Goal: Task Accomplishment & Management: Complete application form

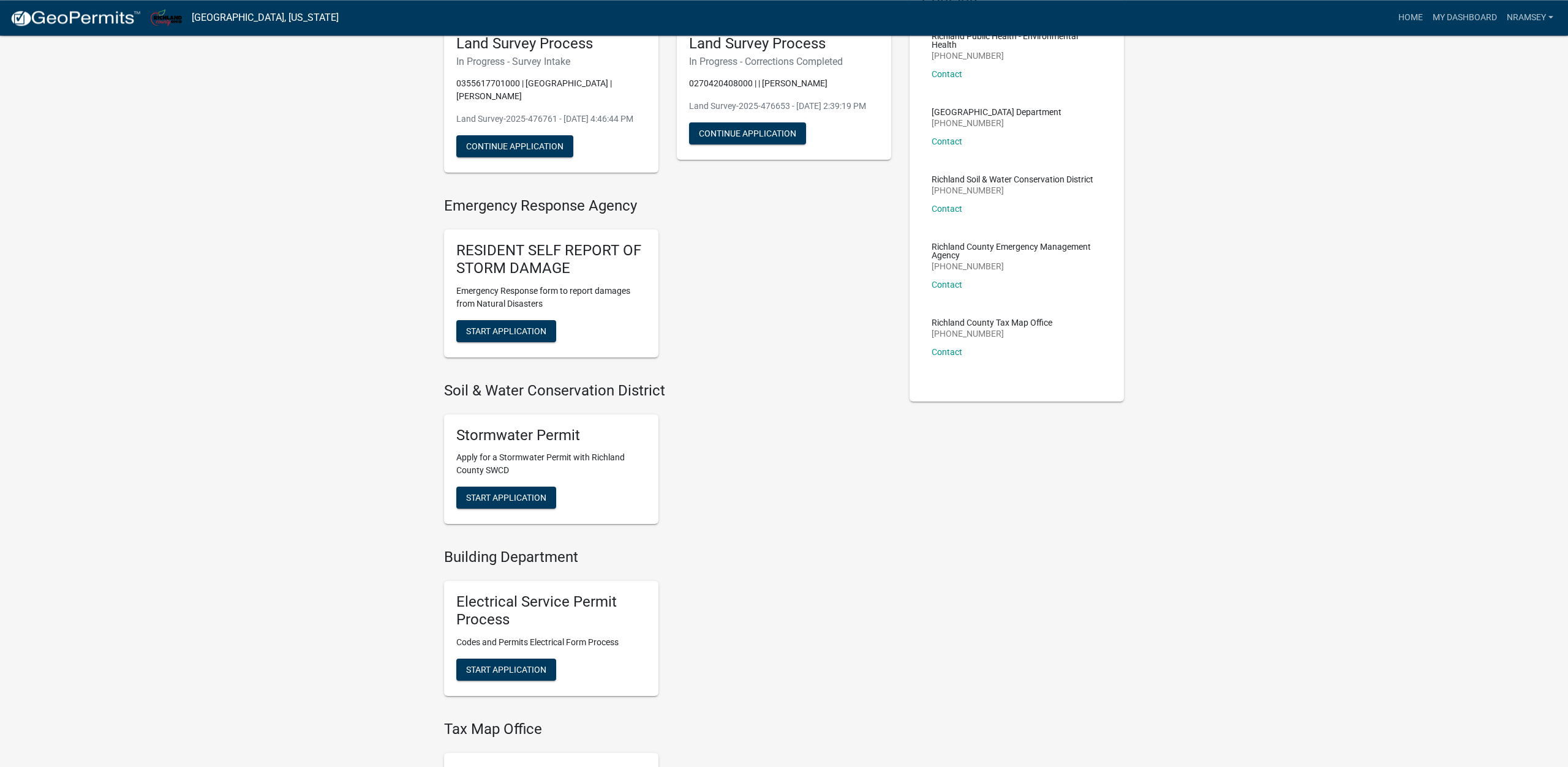
scroll to position [375, 0]
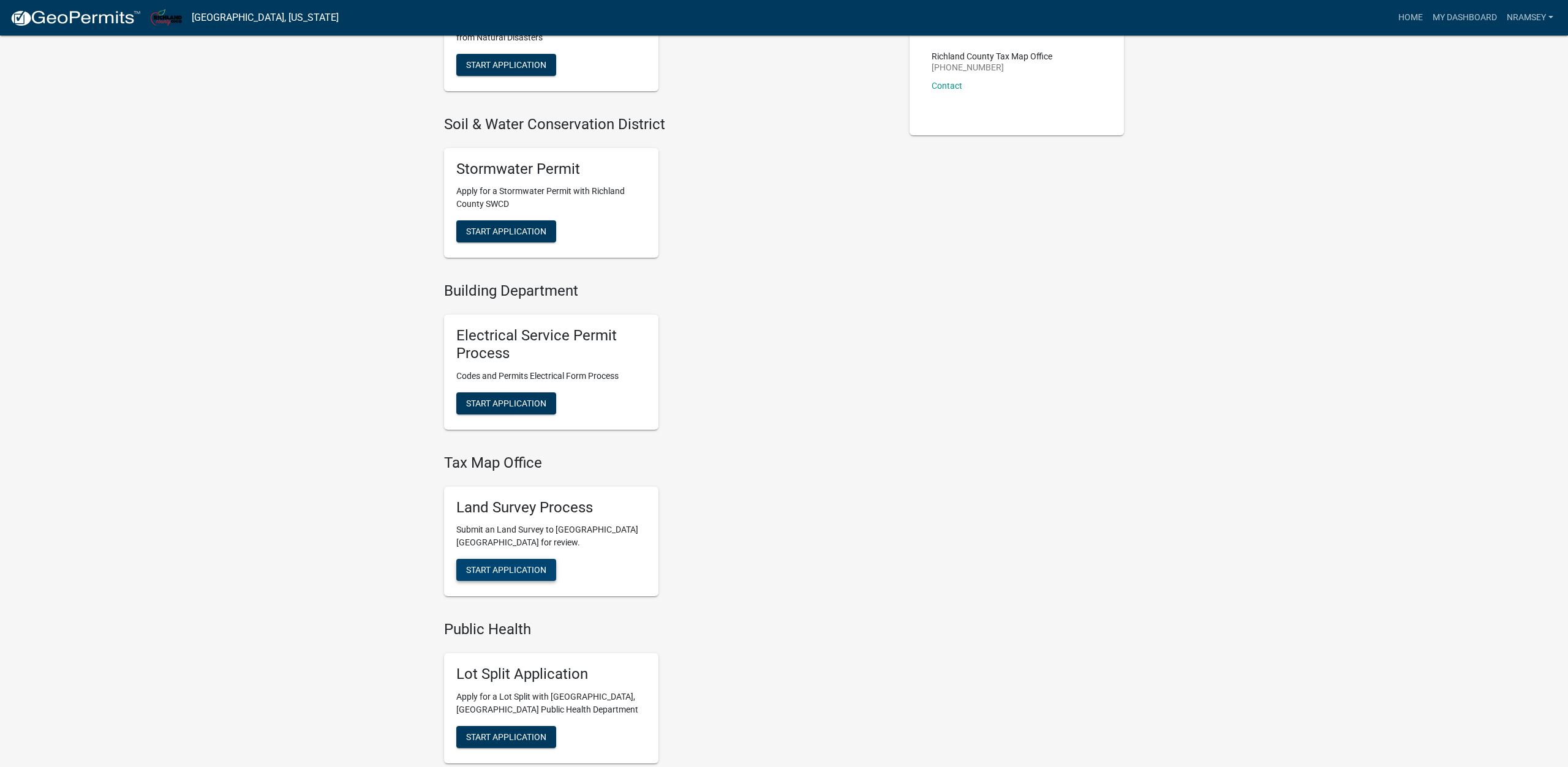
click at [519, 570] on span "Start Application" at bounding box center [506, 570] width 80 height 10
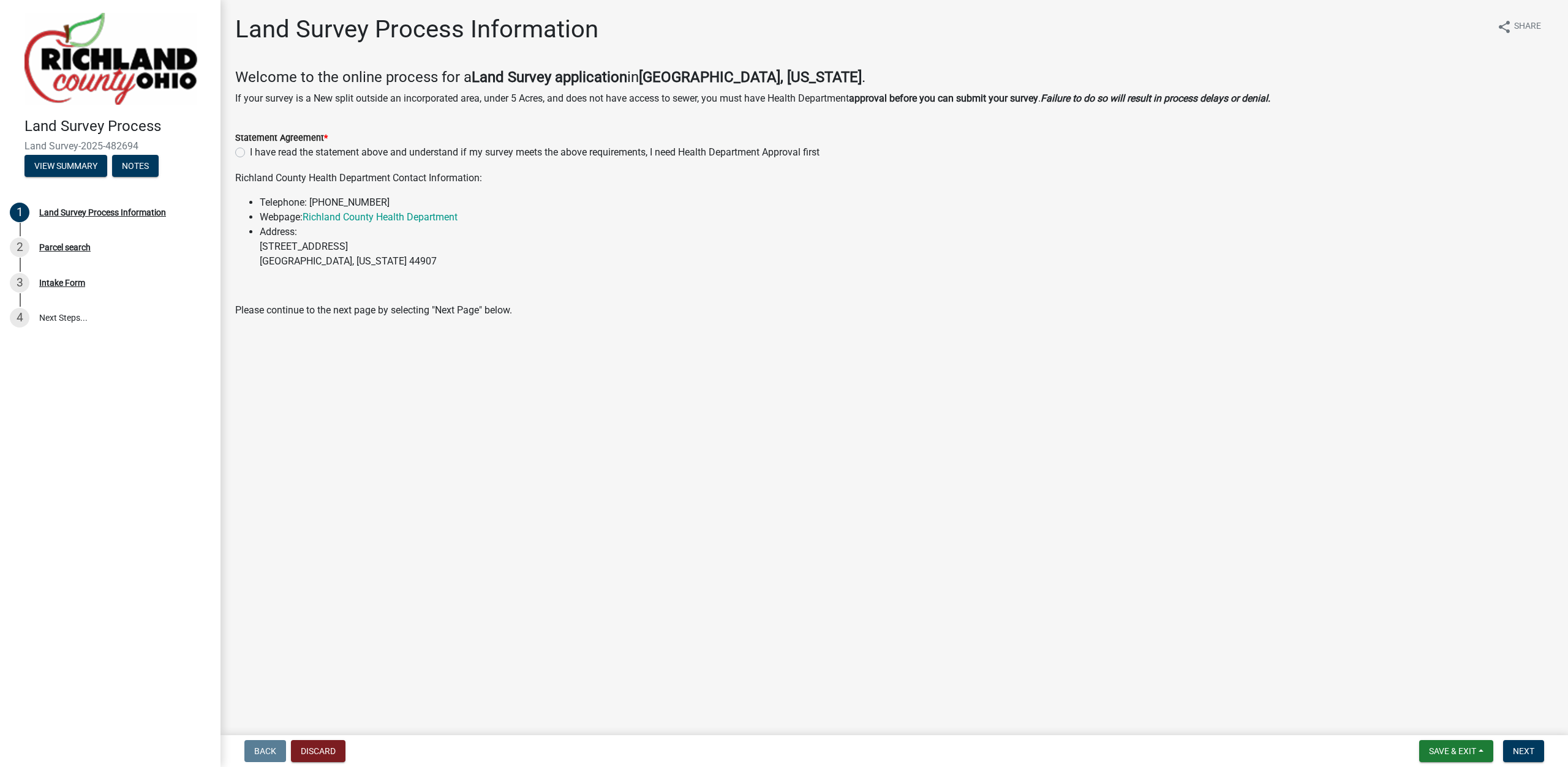
click at [250, 153] on label "I have read the statement above and understand if my survey meets the above req…" at bounding box center [534, 152] width 569 height 15
click at [250, 153] on input "I have read the statement above and understand if my survey meets the above req…" at bounding box center [254, 149] width 8 height 8
radio input "true"
click at [1530, 749] on span "Next" at bounding box center [1523, 751] width 22 height 10
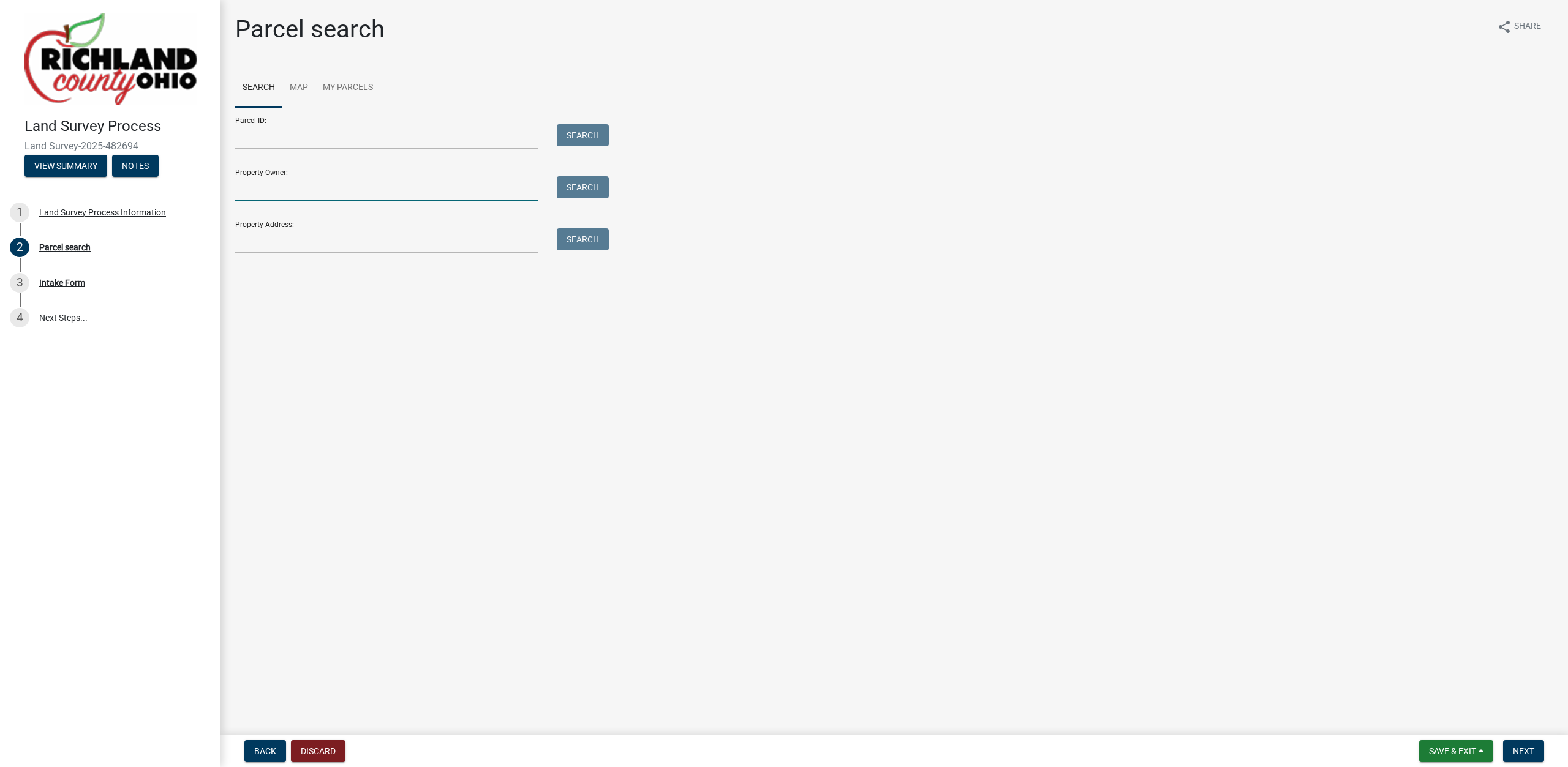
click at [323, 192] on input "Property Owner:" at bounding box center [387, 188] width 303 height 25
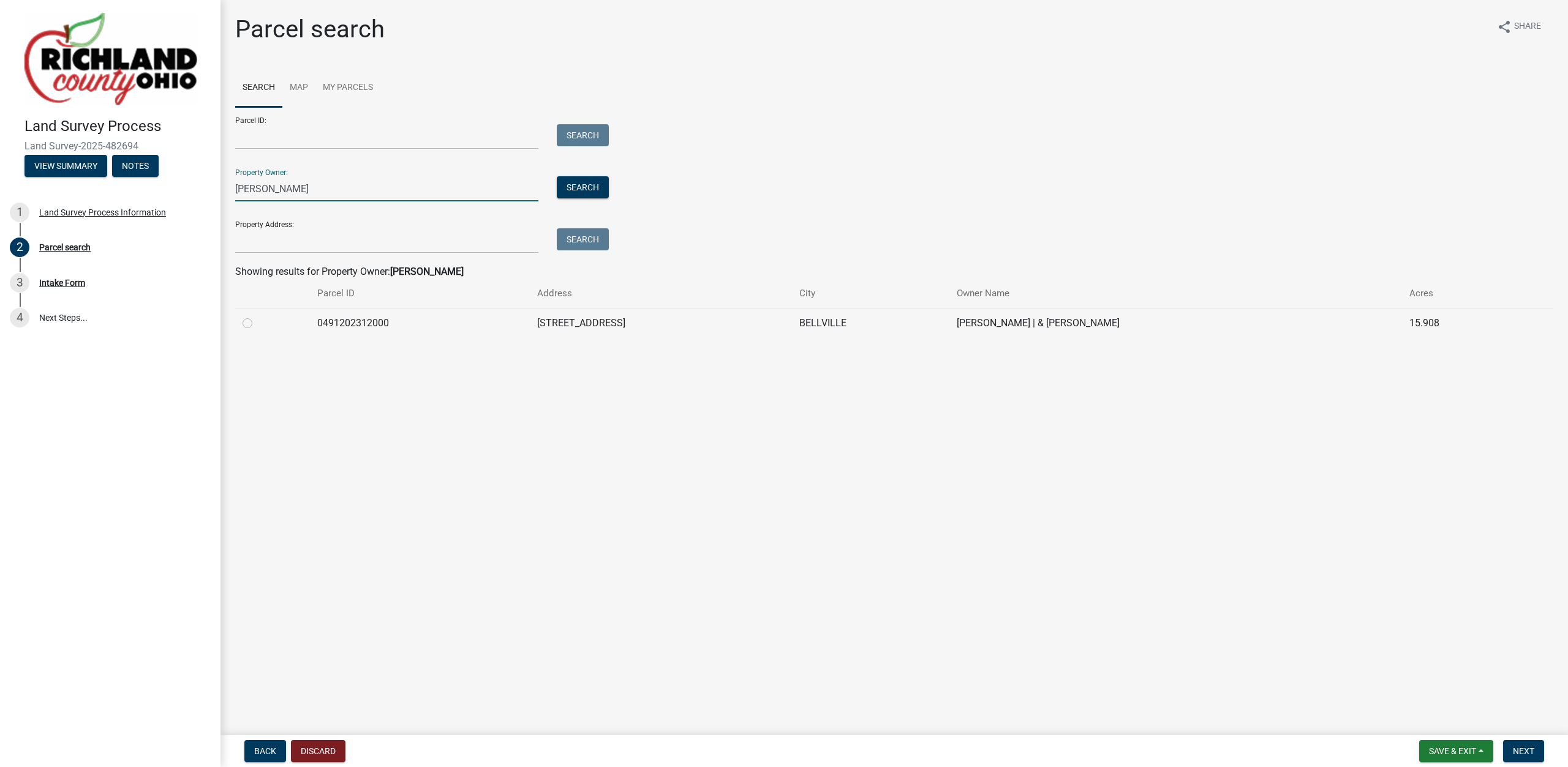
type input "[PERSON_NAME]"
click at [257, 316] on label at bounding box center [257, 316] width 0 height 0
click at [257, 324] on input "radio" at bounding box center [261, 320] width 8 height 8
radio input "true"
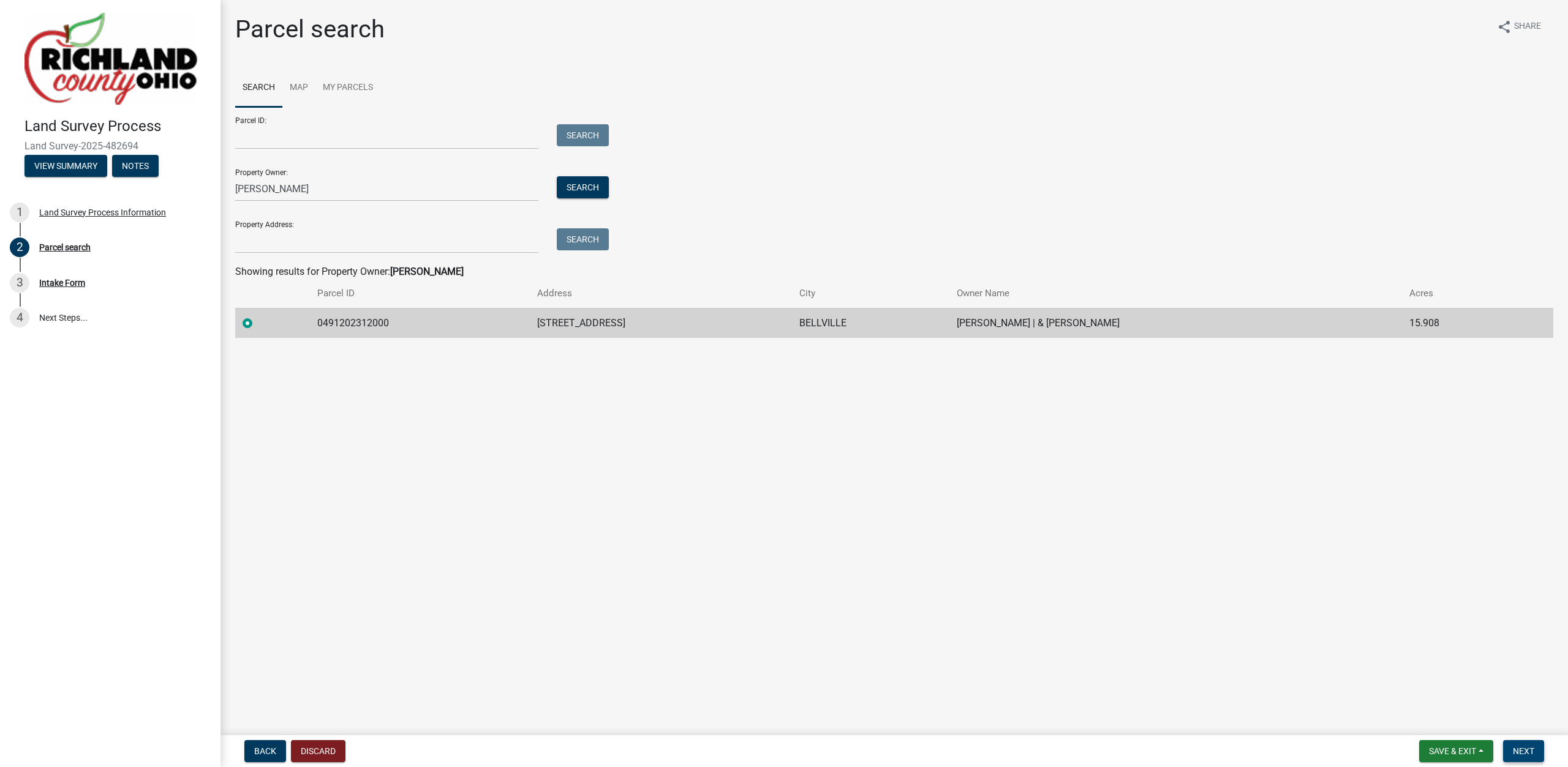
click at [1516, 745] on button "Next" at bounding box center [1523, 751] width 41 height 22
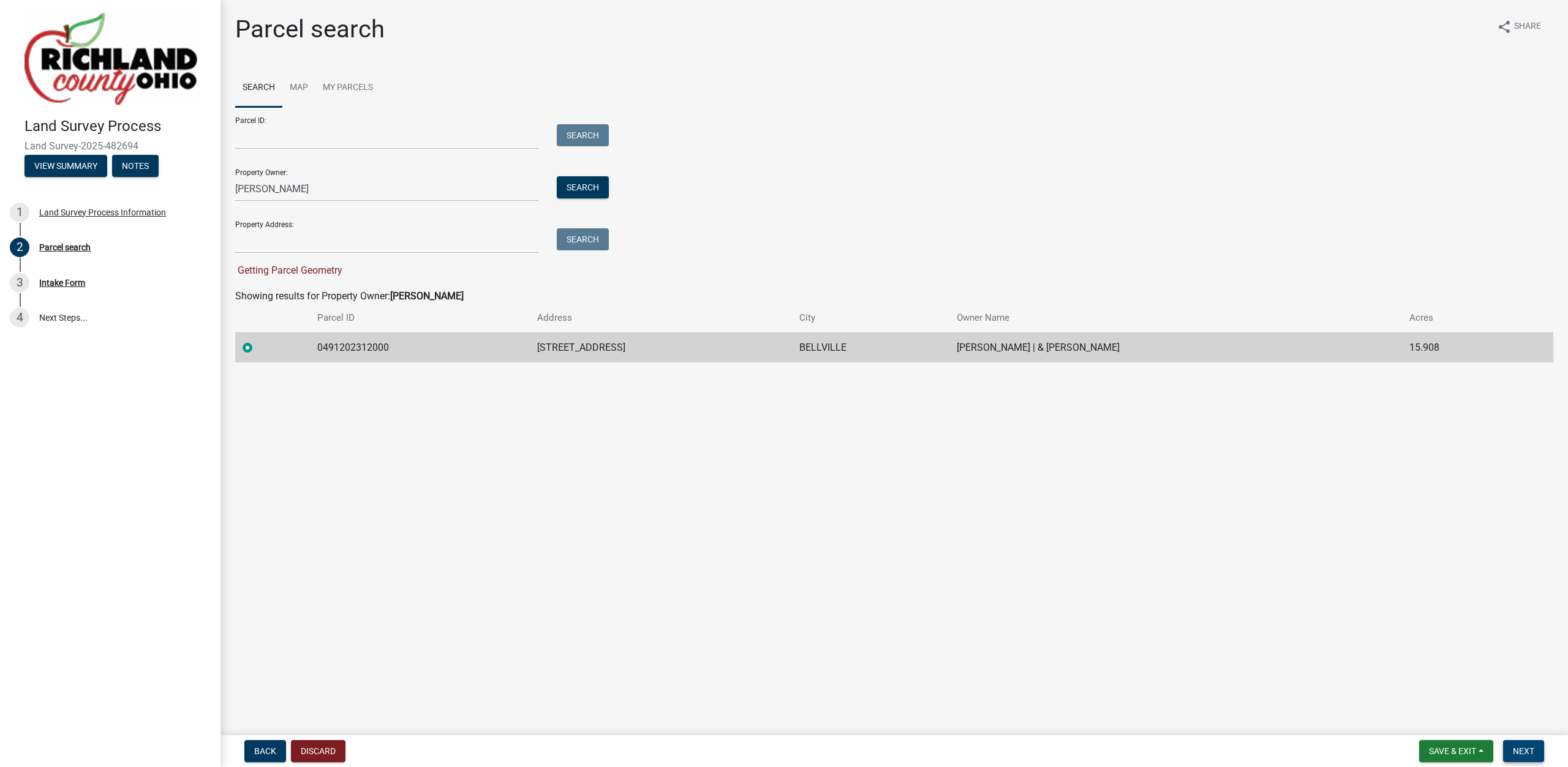
click at [1517, 749] on span "Next" at bounding box center [1523, 751] width 22 height 10
click at [296, 90] on link "Map" at bounding box center [299, 88] width 33 height 39
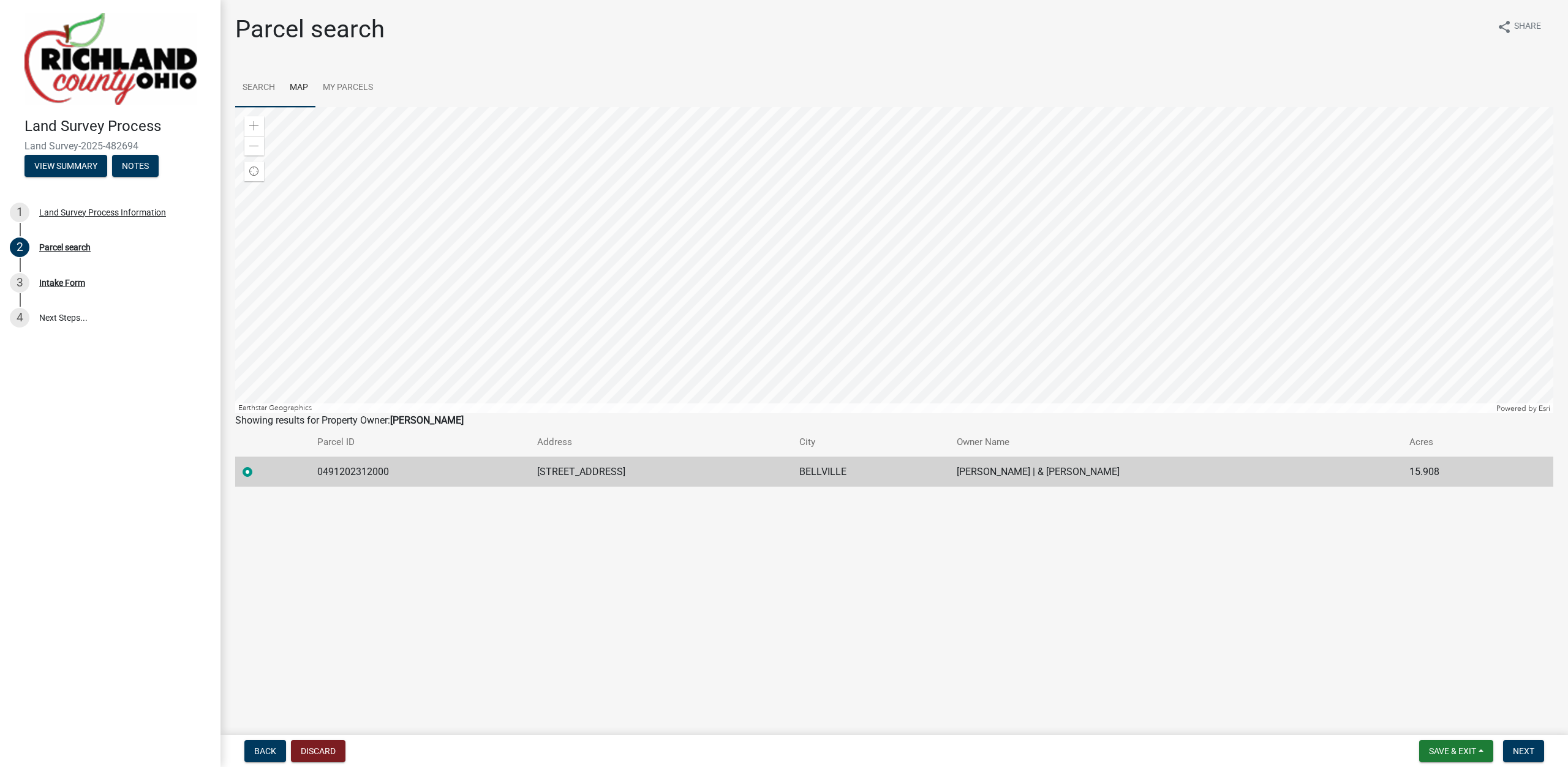
click at [262, 89] on link "Search" at bounding box center [259, 88] width 47 height 39
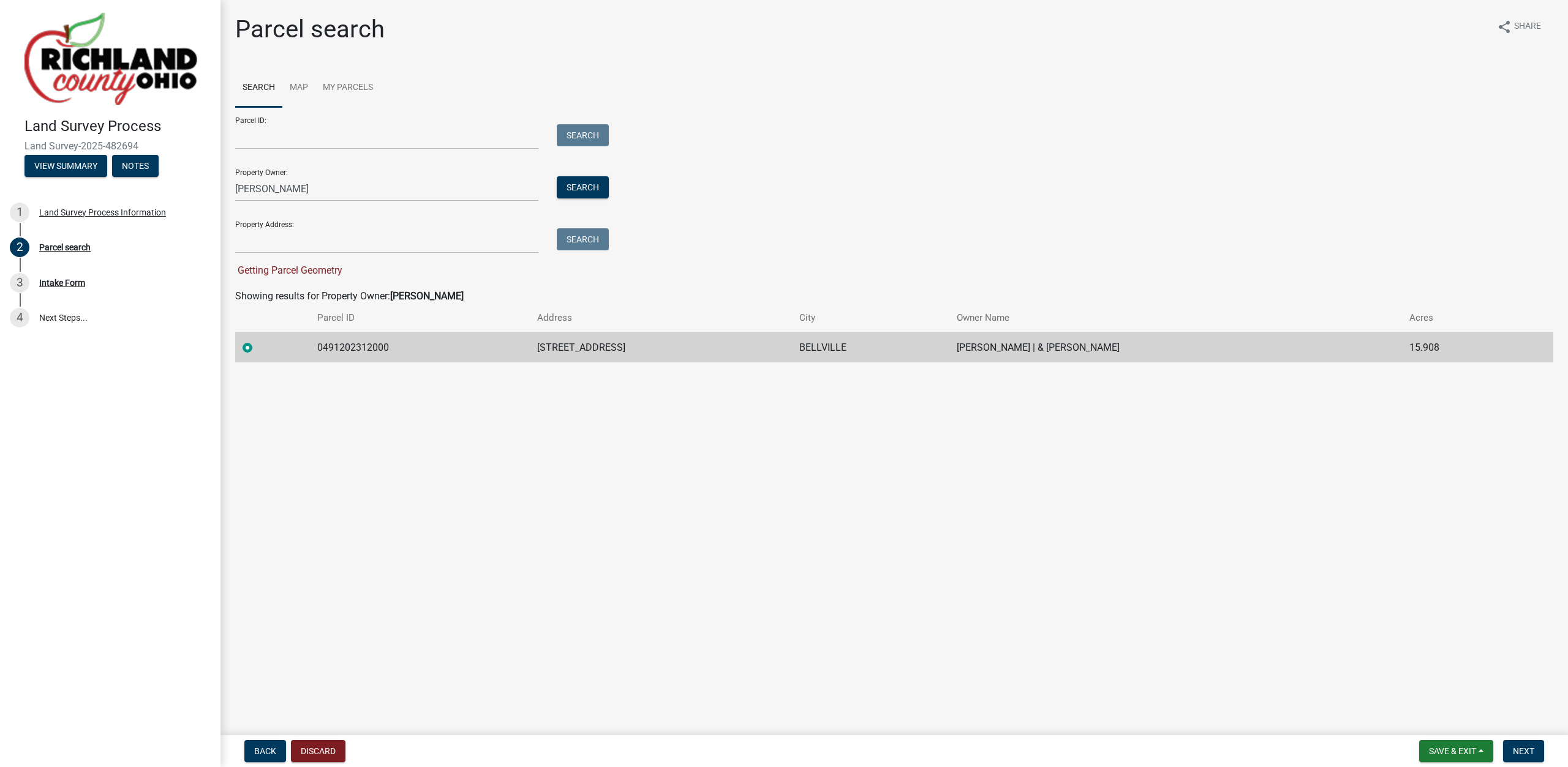
click at [376, 352] on td "0491202312000" at bounding box center [420, 347] width 220 height 30
click at [1522, 752] on span "Next" at bounding box center [1523, 751] width 22 height 10
click at [523, 445] on main "Parcel search share Share Search Map My Parcels Parcel ID: Search Property Owne…" at bounding box center [894, 365] width 1347 height 731
click at [272, 241] on input "Property Address:" at bounding box center [387, 240] width 303 height 25
click at [530, 344] on td "[STREET_ADDRESS]" at bounding box center [661, 347] width 262 height 30
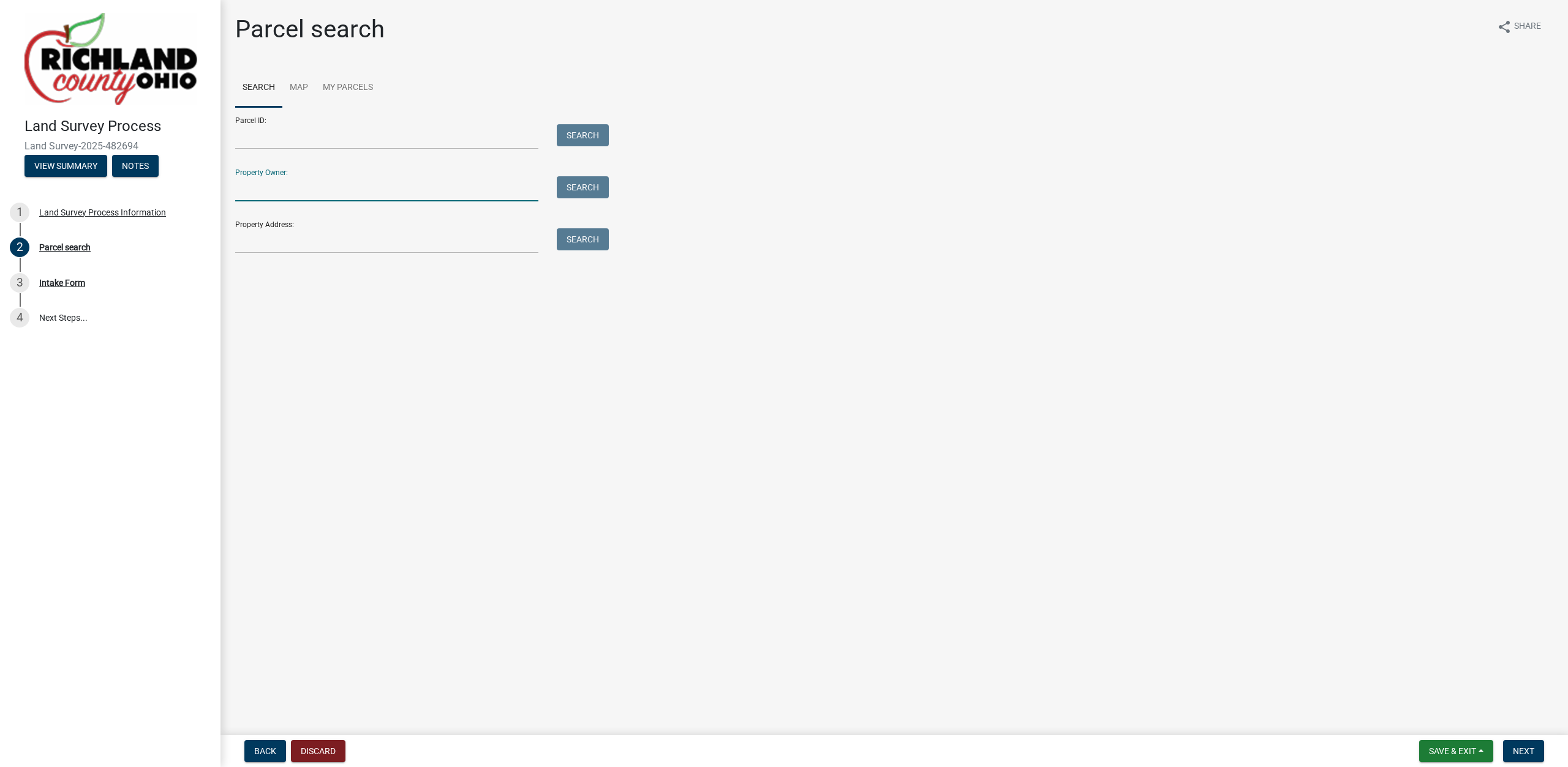
click at [300, 188] on input "Property Owner:" at bounding box center [387, 188] width 303 height 25
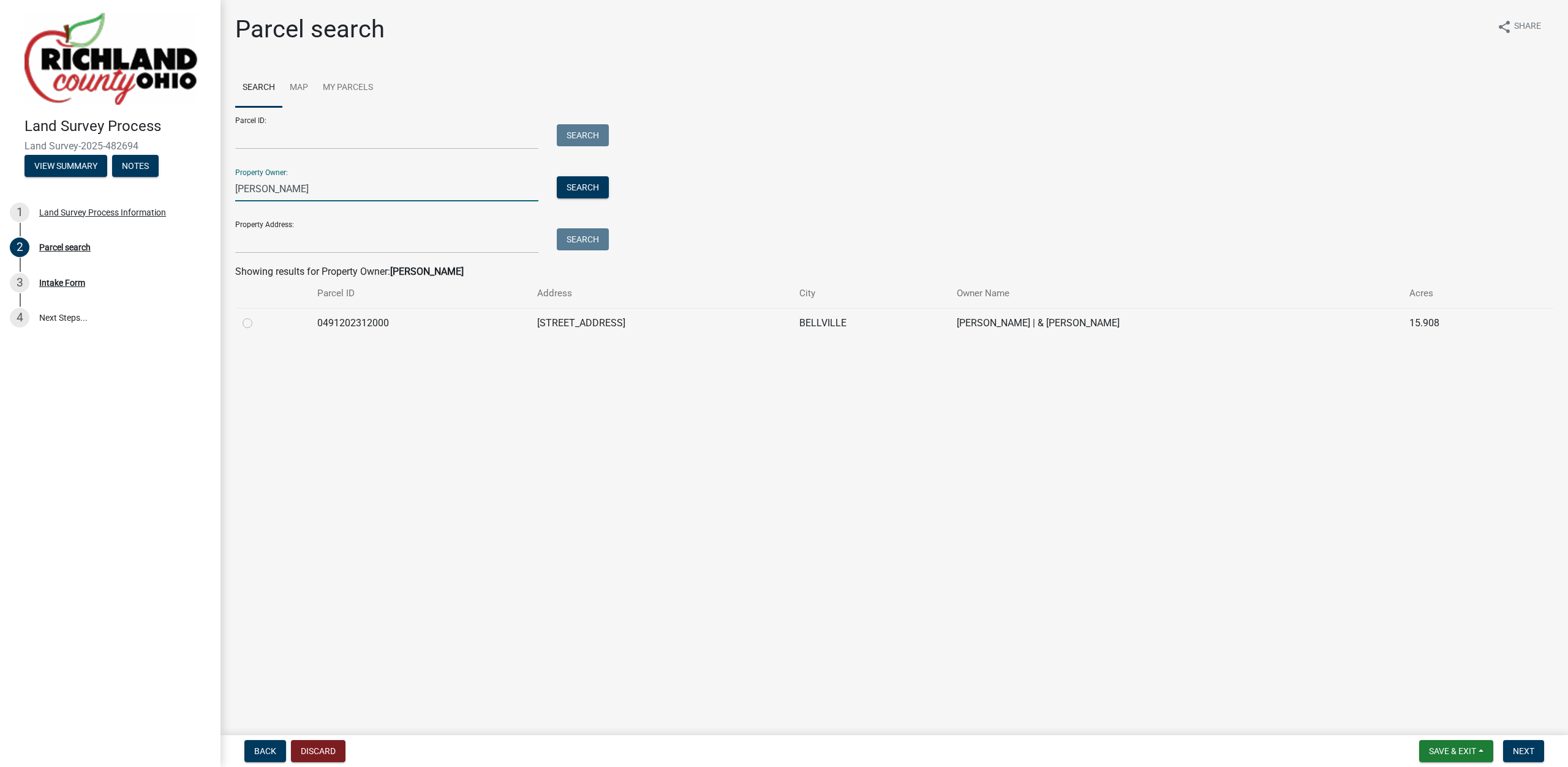
type input "[PERSON_NAME]"
click at [257, 316] on label at bounding box center [257, 316] width 0 height 0
click at [257, 324] on input "radio" at bounding box center [261, 320] width 8 height 8
radio input "true"
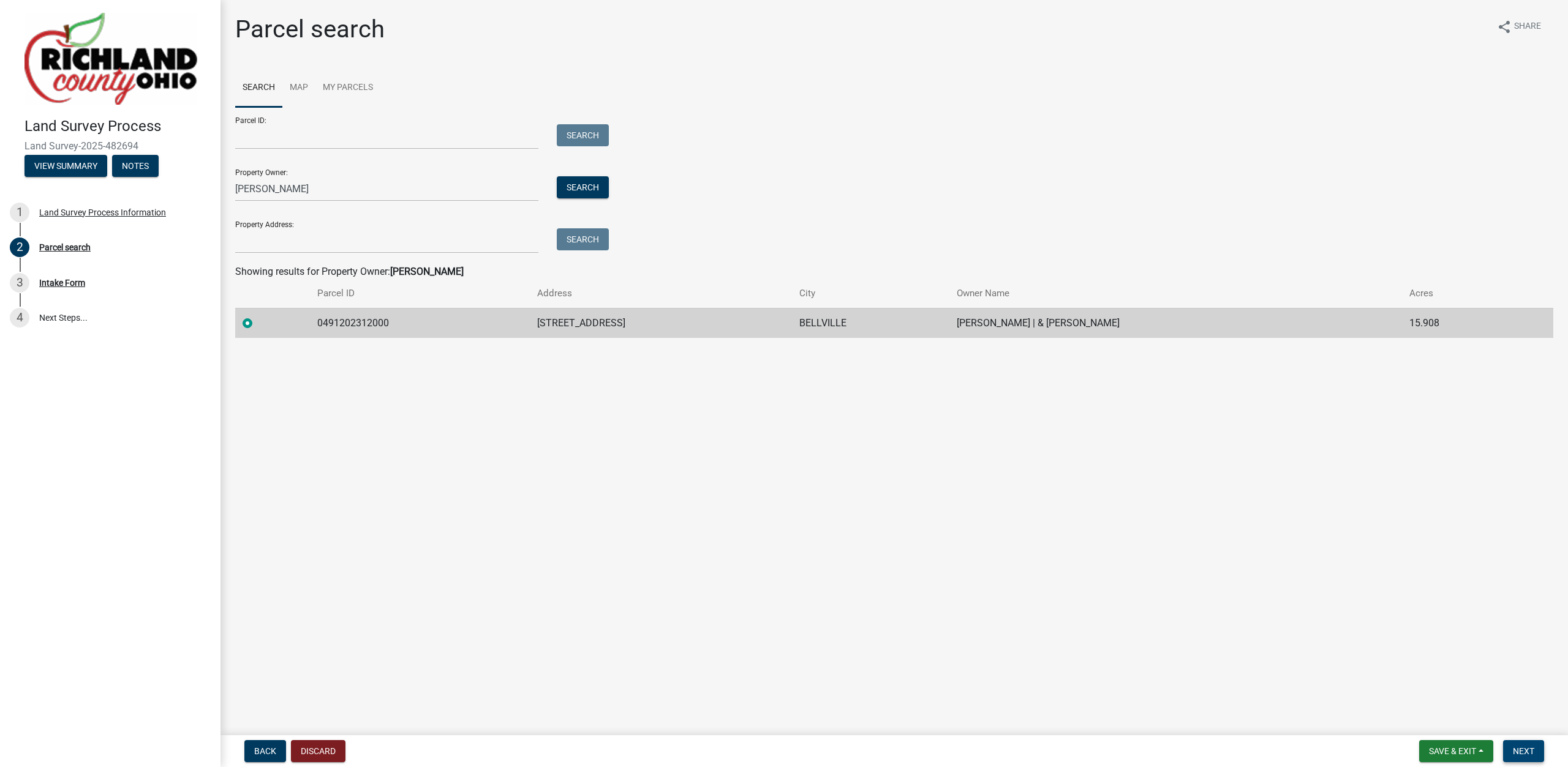
click at [1524, 749] on span "Next" at bounding box center [1523, 751] width 22 height 10
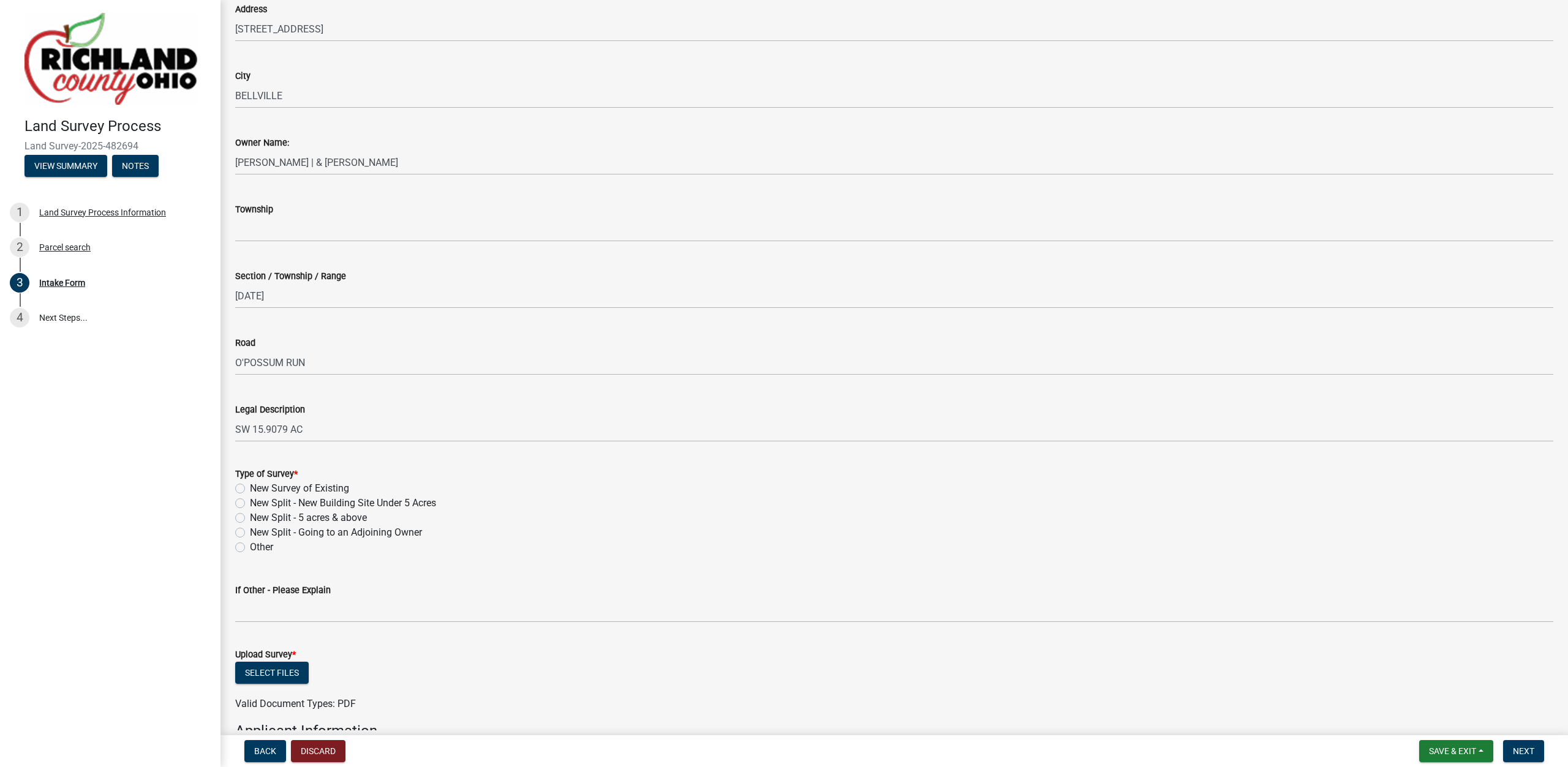
scroll to position [209, 0]
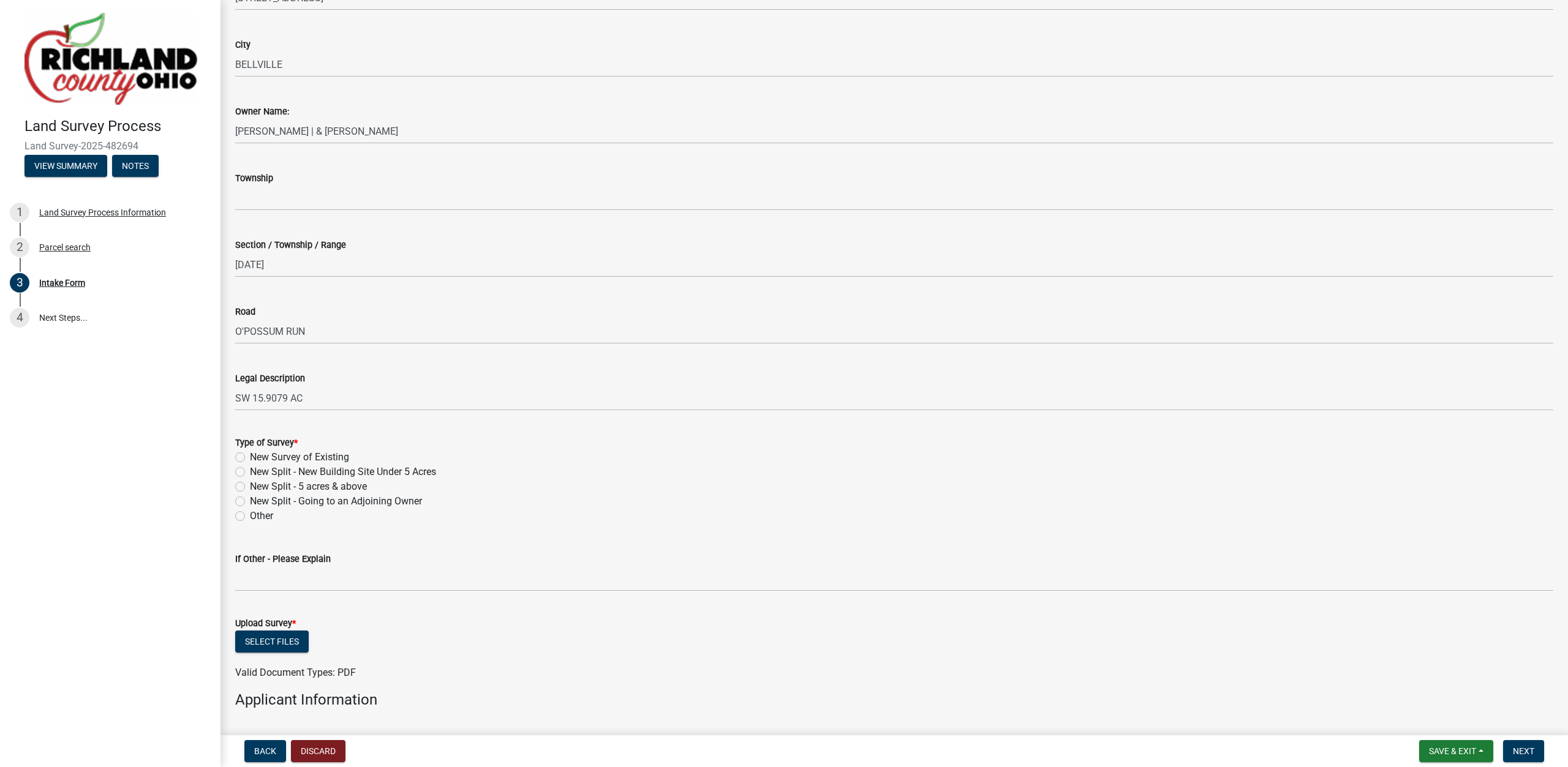
click at [321, 488] on label "New Split - 5 acres & above" at bounding box center [309, 487] width 117 height 15
click at [258, 487] on input "New Split - 5 acres & above" at bounding box center [254, 483] width 8 height 8
radio input "true"
click at [291, 639] on button "Select files" at bounding box center [272, 642] width 74 height 22
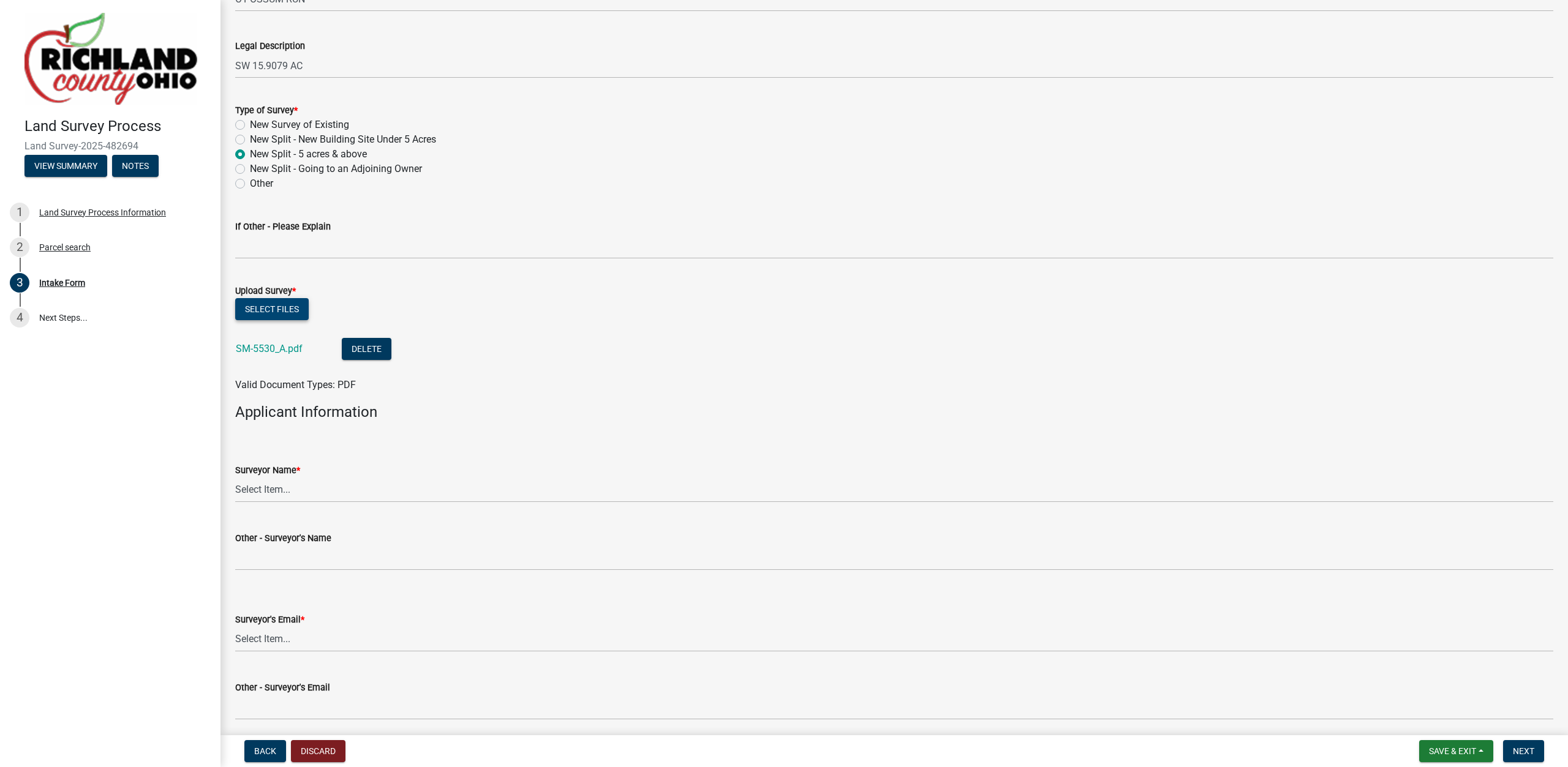
scroll to position [655, 0]
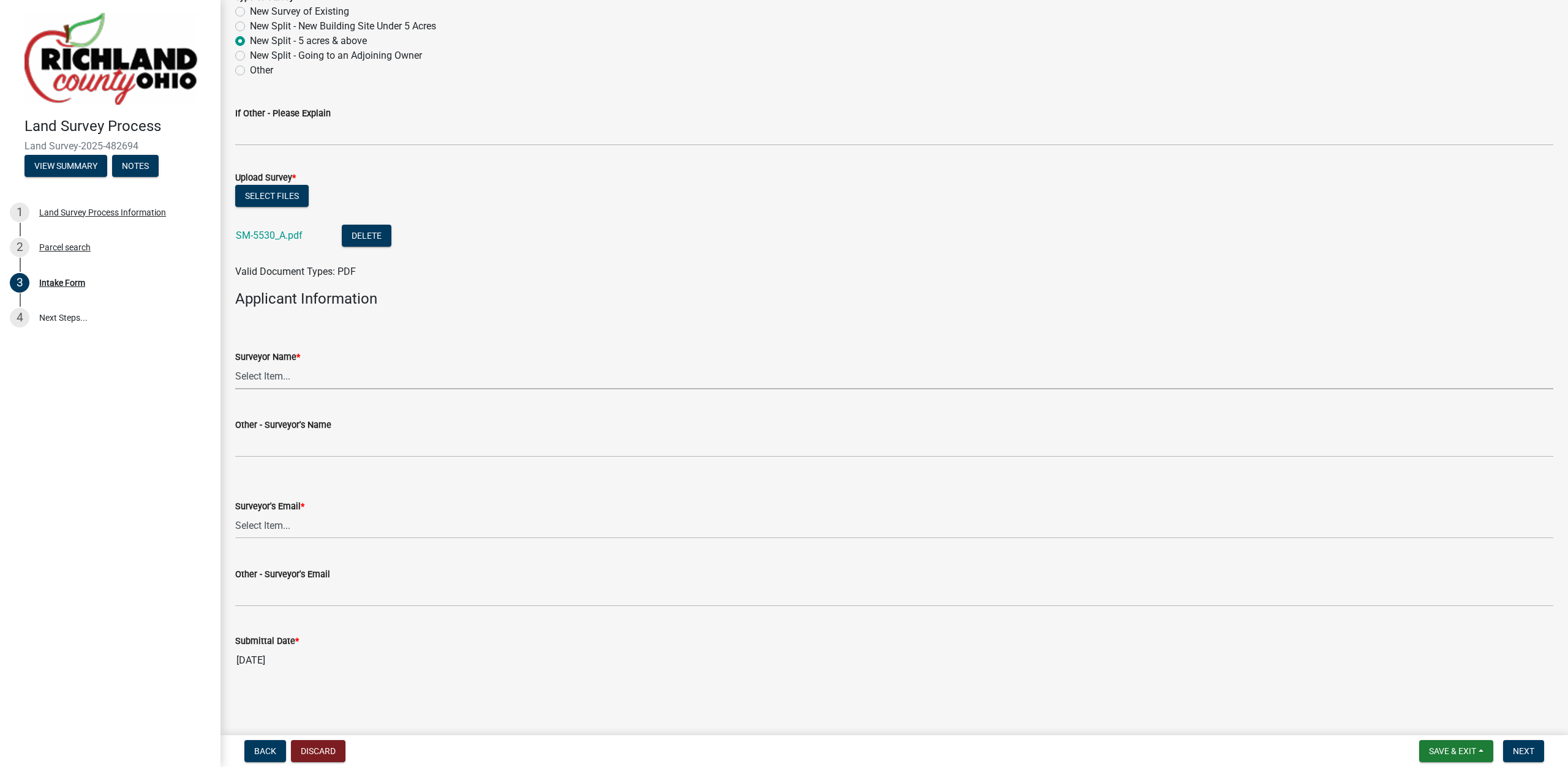
click at [235, 364] on select "Select Item... [PERSON_NAME], [PERSON_NAME], [PERSON_NAME], [PERSON_NAME], [PER…" at bounding box center [894, 377] width 1318 height 25
click option "[PERSON_NAME]" at bounding box center [0, 0] width 0 height 0
select select "df139baa-c9dd-46a0-9de6-e37622936459"
click at [235, 514] on select "Select Item... [EMAIL_ADDRESS][DOMAIN_NAME] [EMAIL_ADDRESS][DOMAIN_NAME] [EMAIL…" at bounding box center [894, 526] width 1318 height 25
click option "[EMAIL_ADDRESS][PERSON_NAME][DOMAIN_NAME]" at bounding box center [0, 0] width 0 height 0
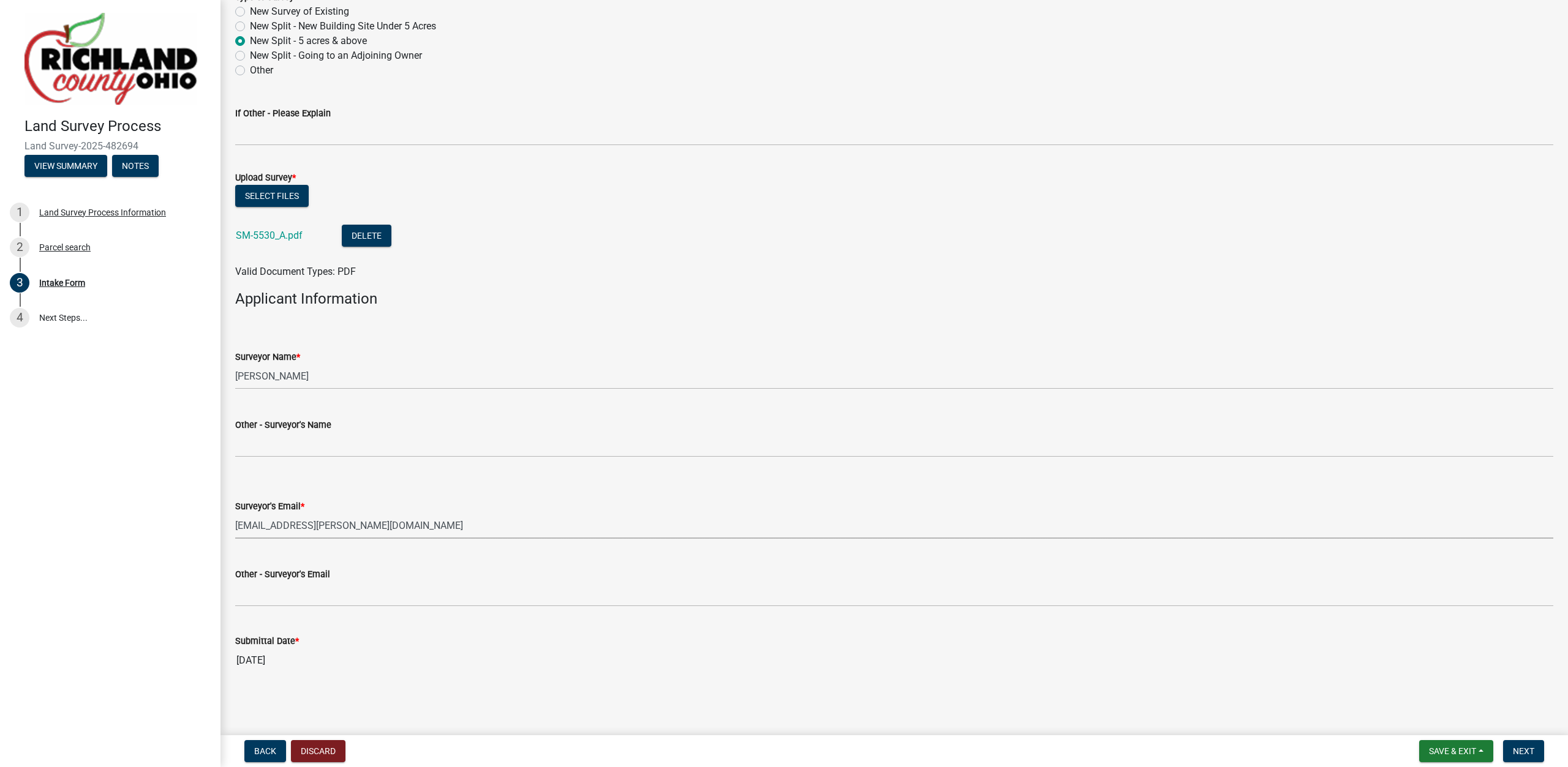
select select "4dbc78f8-37a7-4574-bd6a-c6ff1eaed890"
click at [1519, 756] on span "Next" at bounding box center [1523, 751] width 22 height 10
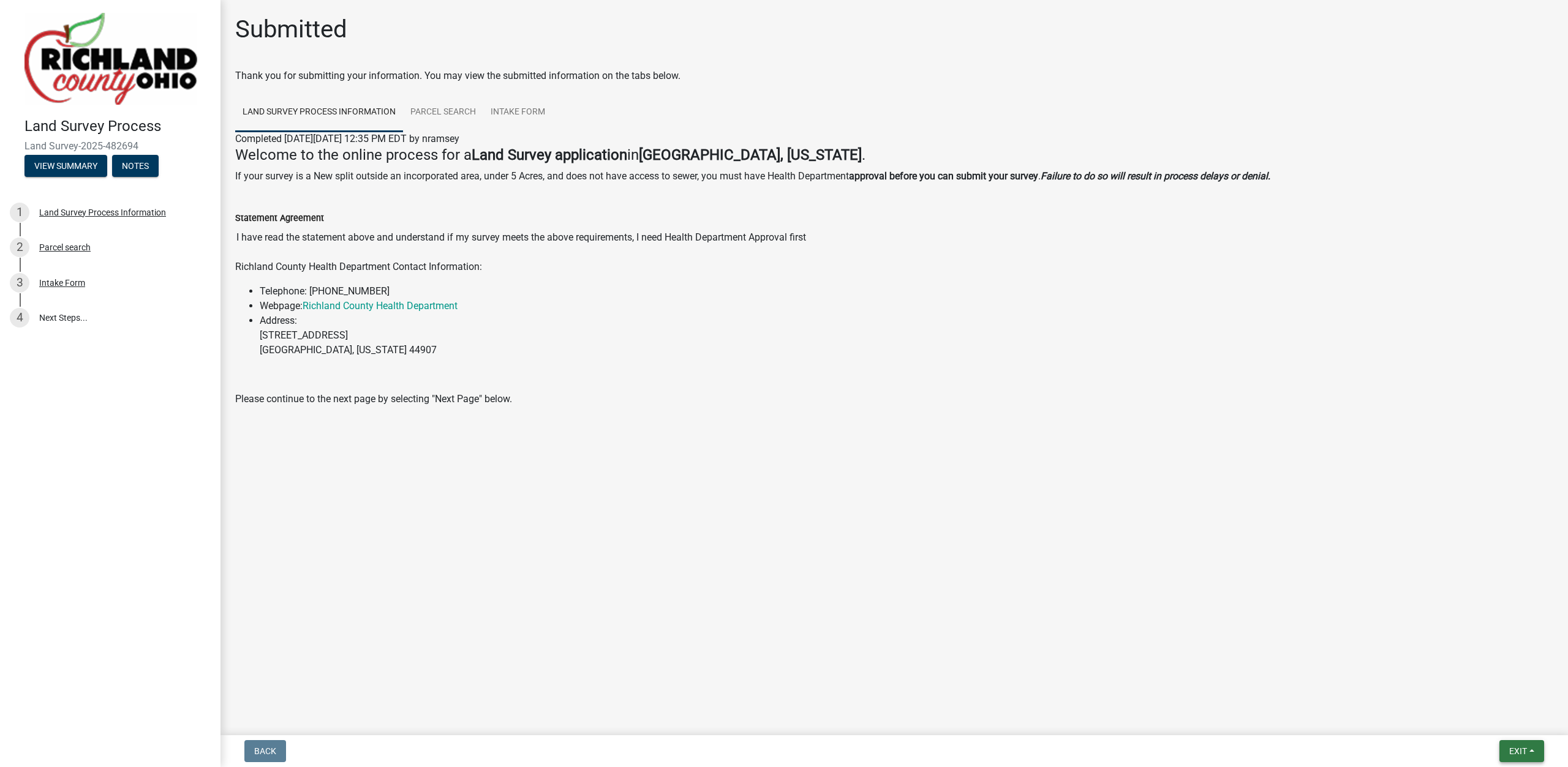
click at [1516, 747] on span "Exit" at bounding box center [1518, 751] width 18 height 10
click at [1502, 719] on button "Save & Exit" at bounding box center [1495, 719] width 98 height 29
